Goal: Obtain resource: Download file/media

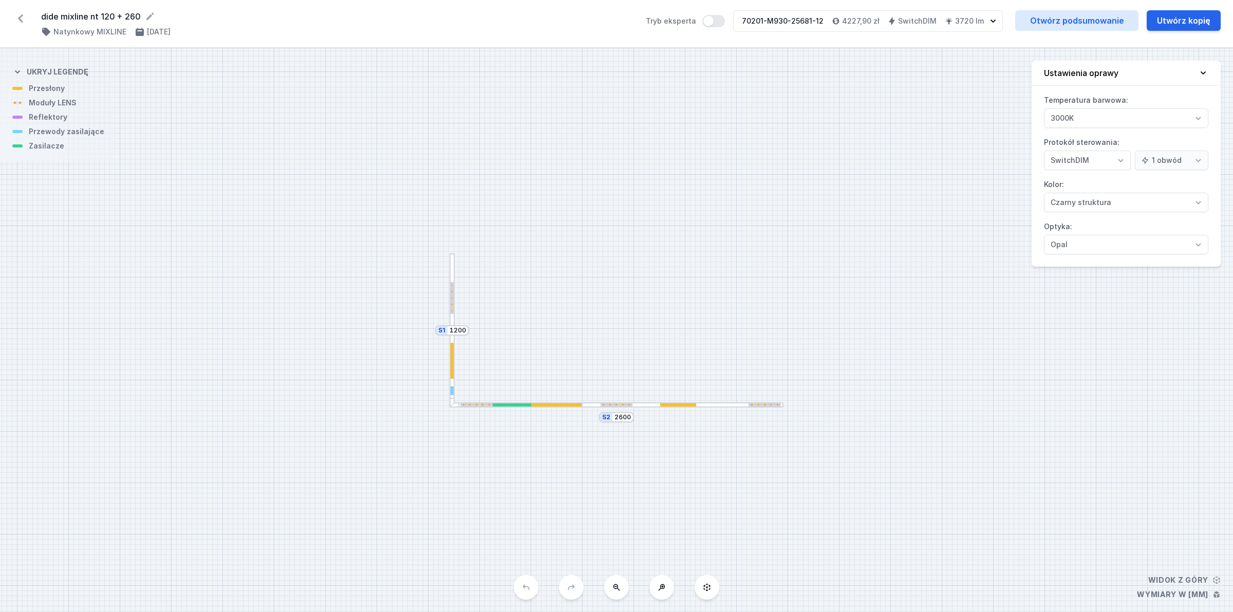
select select "3"
select select "2"
click at [1031, 16] on link "Otwórz podsumowanie" at bounding box center [1076, 20] width 123 height 21
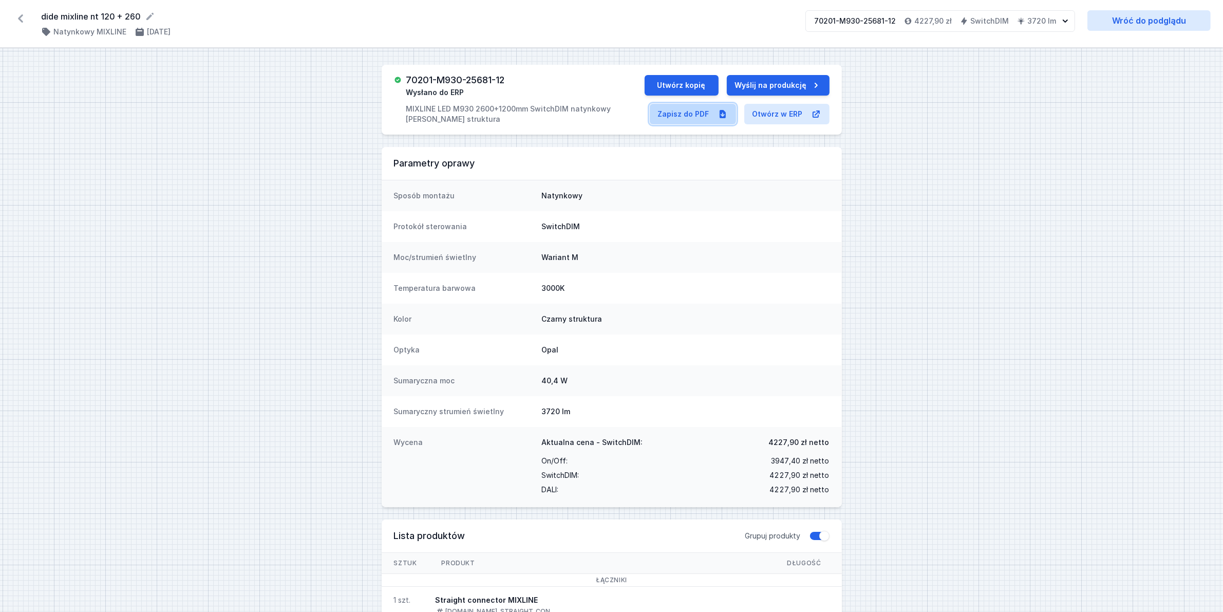
click at [684, 114] on link "Zapisz do PDF" at bounding box center [693, 114] width 86 height 21
select select "3"
select select "2"
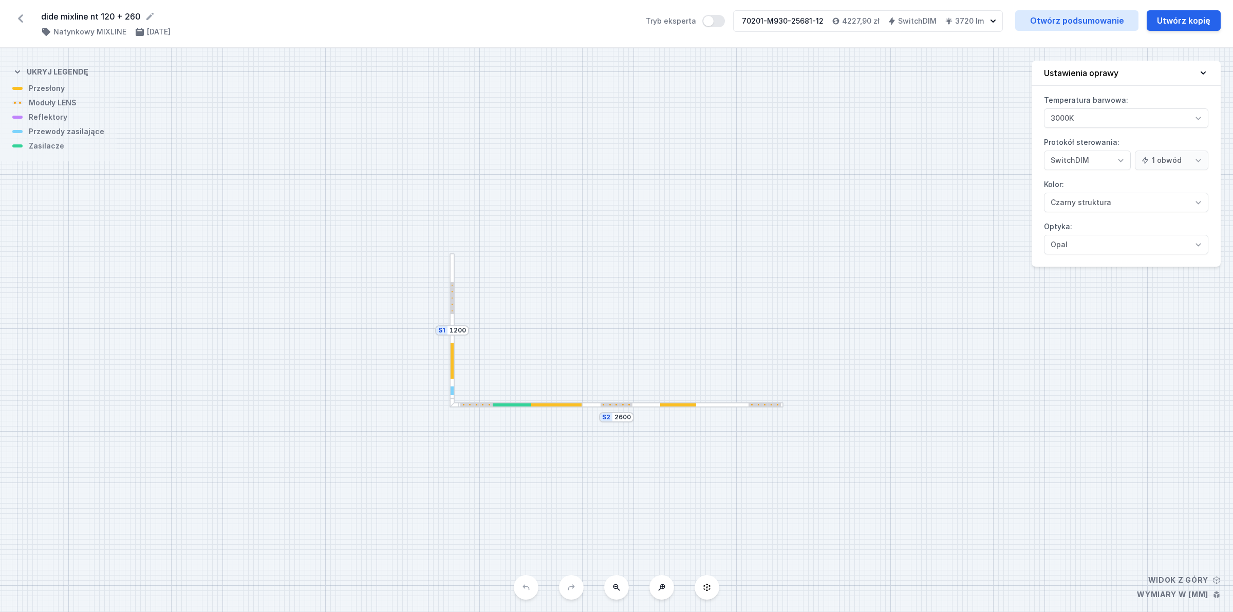
click at [18, 17] on icon at bounding box center [20, 18] width 16 height 16
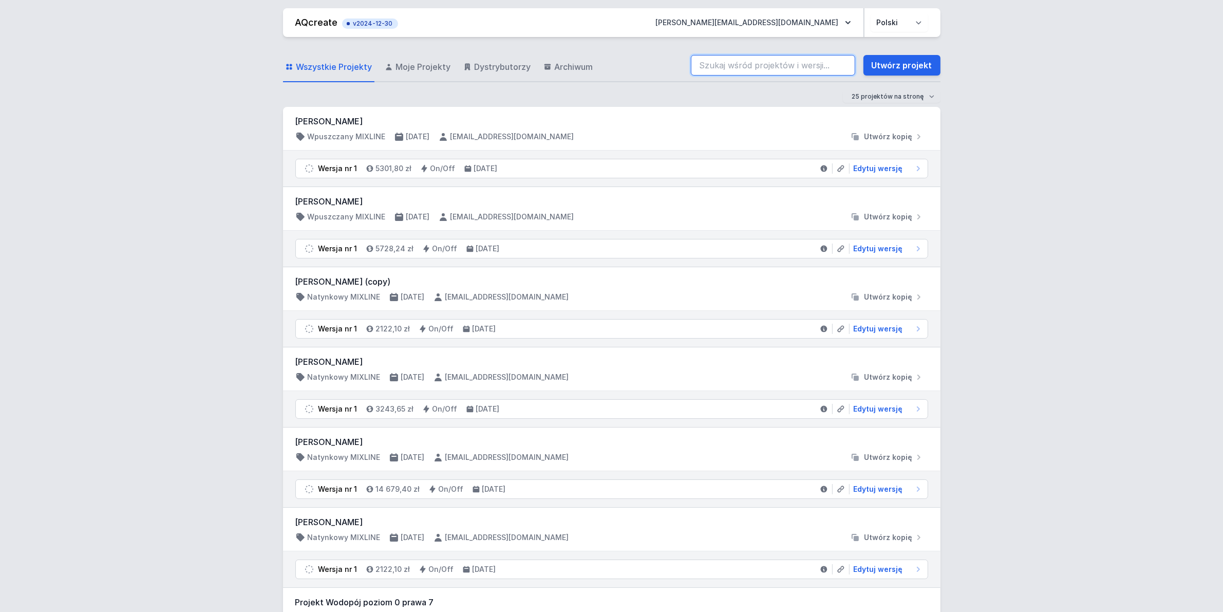
click at [801, 65] on input "search" at bounding box center [773, 65] width 164 height 21
type input "70201-M930-25697-12"
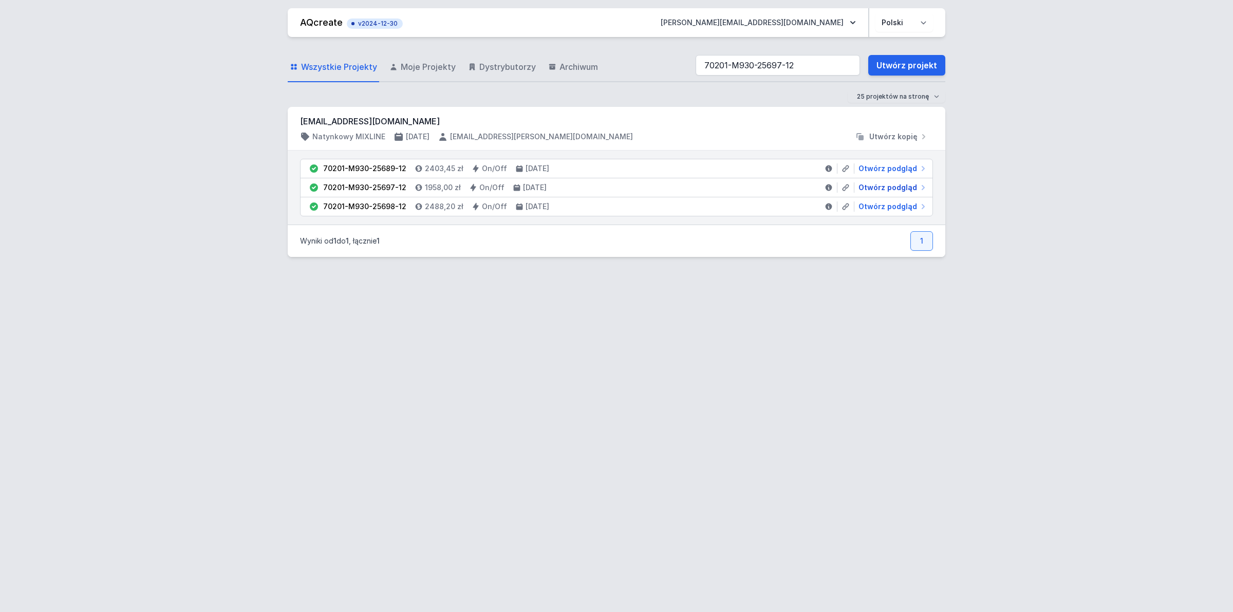
drag, startPoint x: 903, startPoint y: 188, endPoint x: 884, endPoint y: 176, distance: 22.4
click at [903, 188] on span "Otwórz podgląd" at bounding box center [888, 187] width 59 height 10
select select "2"
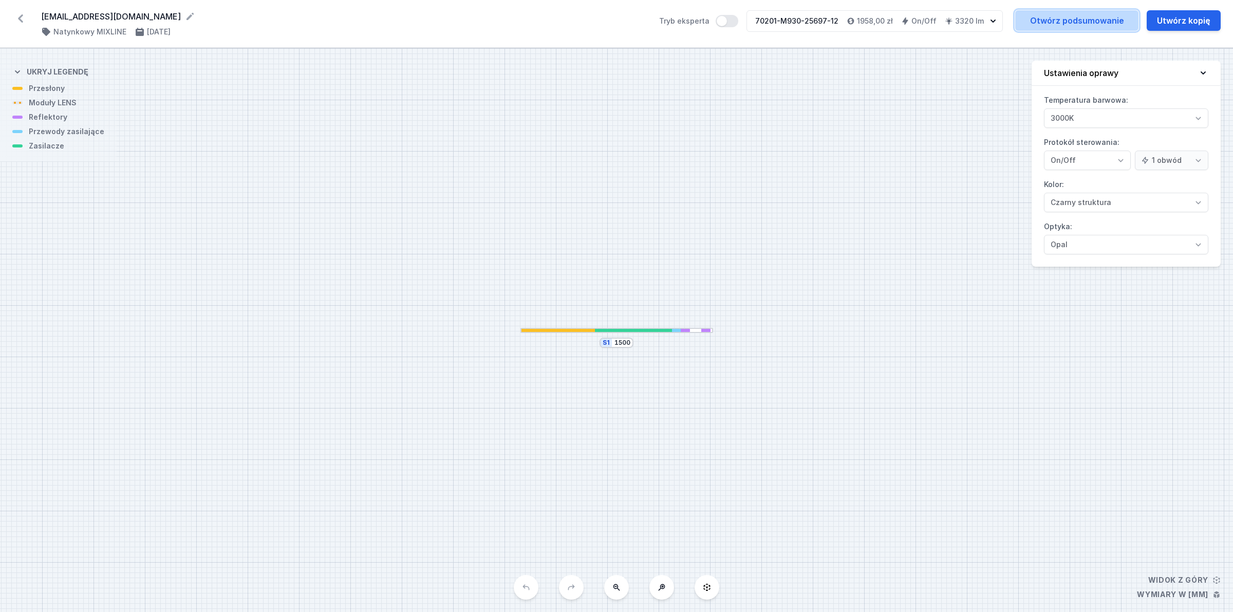
click at [1062, 24] on link "Otwórz podsumowanie" at bounding box center [1076, 20] width 123 height 21
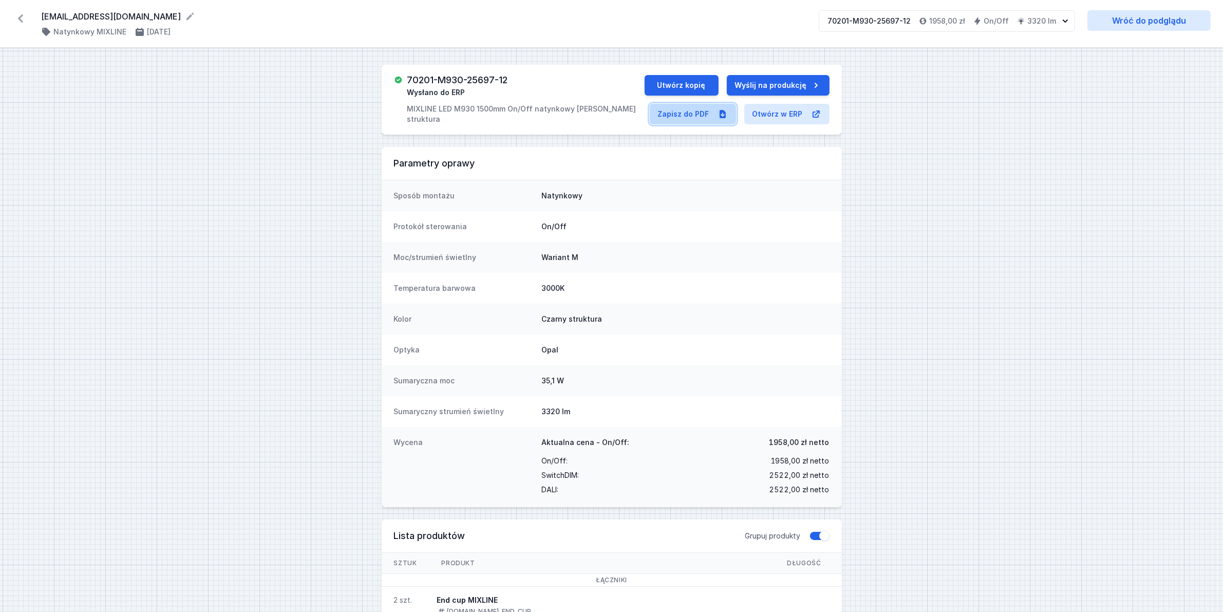
click at [676, 112] on link "Zapisz do PDF" at bounding box center [693, 114] width 86 height 21
